Goal: Transaction & Acquisition: Book appointment/travel/reservation

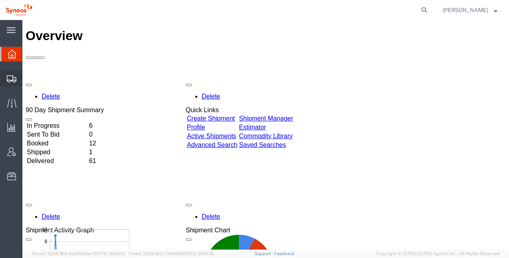
click at [0, 0] on span "Shipment Manager" at bounding box center [0, 0] width 0 height 0
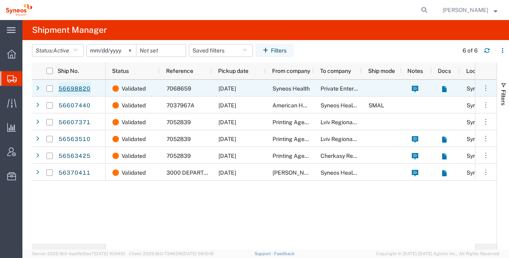
click at [74, 85] on link "56698820" at bounding box center [74, 88] width 33 height 13
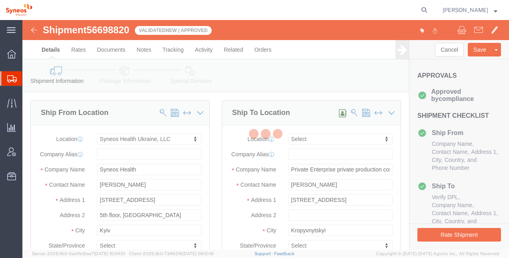
select select "66391"
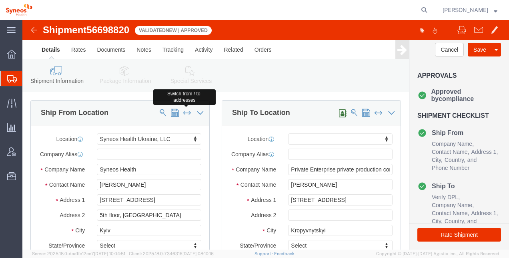
click span
select select "66391"
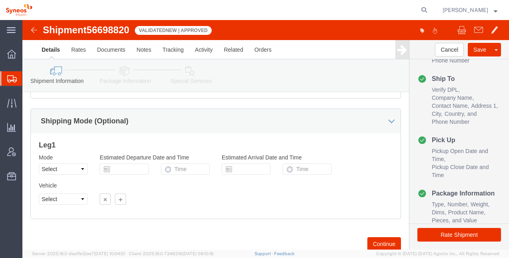
scroll to position [542, 0]
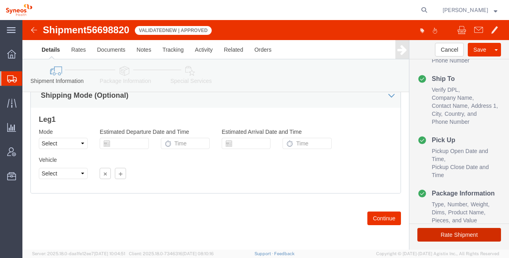
click button "Rate Shipment"
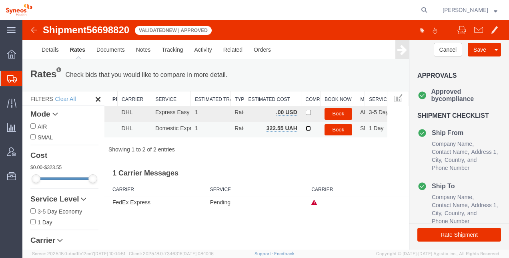
click at [307, 129] on input "checkbox" at bounding box center [308, 128] width 5 height 5
checkbox input "true"
click at [335, 130] on button "Book" at bounding box center [339, 130] width 28 height 12
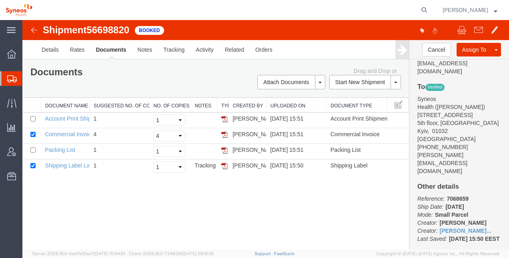
scroll to position [173, 0]
